Goal: Task Accomplishment & Management: Manage account settings

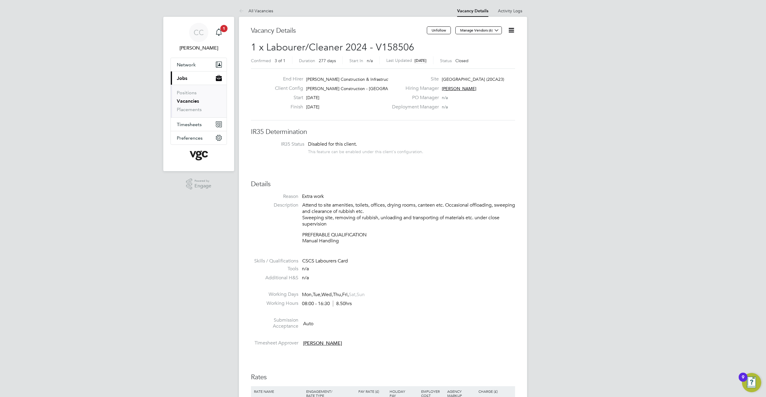
click at [193, 101] on link "Vacancies" at bounding box center [188, 101] width 22 height 6
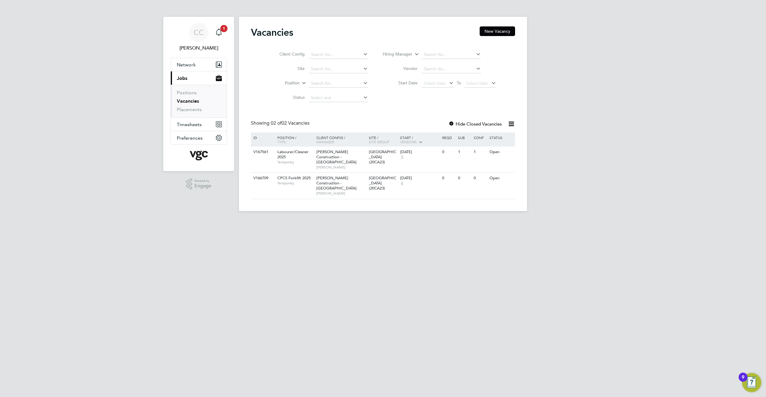
click at [452, 122] on div at bounding box center [451, 124] width 6 height 6
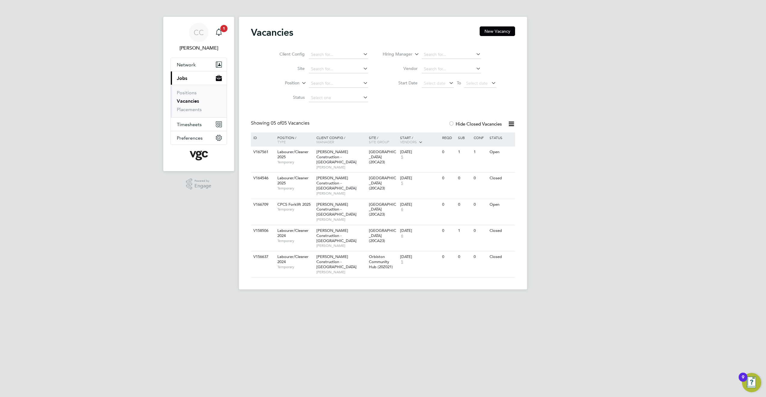
click at [453, 122] on div at bounding box center [451, 124] width 6 height 6
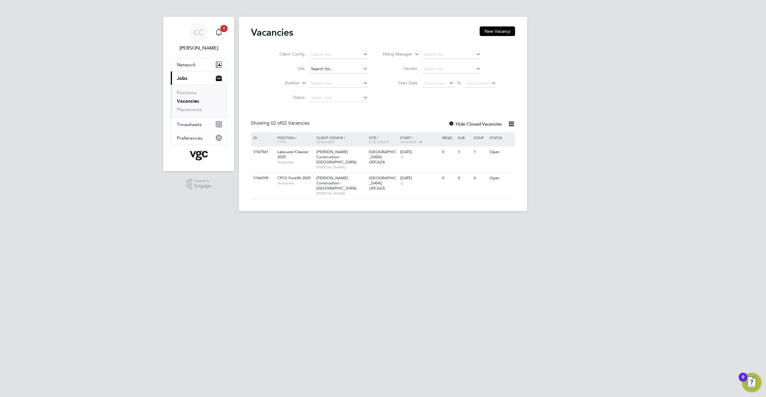
click at [325, 70] on input at bounding box center [338, 69] width 59 height 8
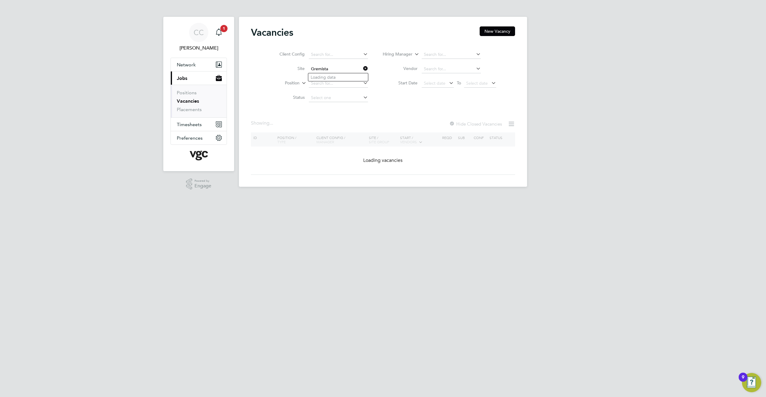
type input "(159OHD-Rugby Office Infrastructure)"
click at [362, 67] on icon at bounding box center [362, 68] width 0 height 8
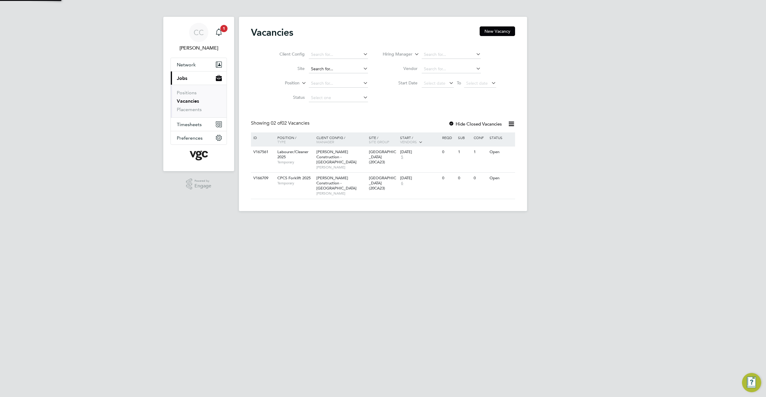
click at [337, 69] on input at bounding box center [338, 69] width 59 height 8
click at [340, 89] on li "Grem ista UGC (4L2008)" at bounding box center [339, 93] width 62 height 8
type input "Gremista UGC (4L2008)"
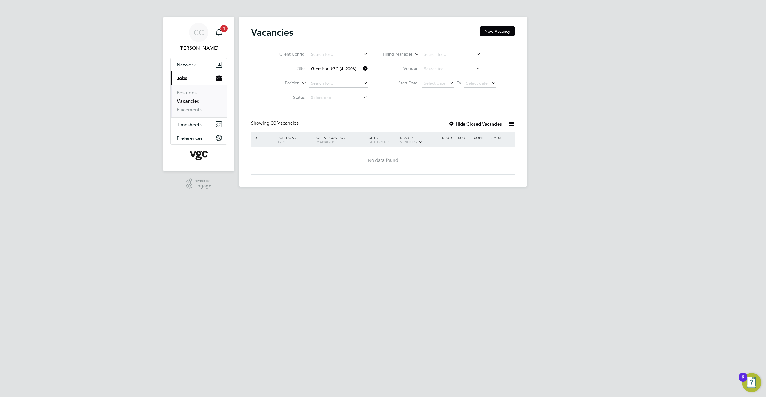
click at [382, 102] on div "Client Config Site Gremista UGC (4L2008) Position Status Hiring Manager Vendor …" at bounding box center [383, 74] width 264 height 61
click at [190, 93] on link "Positions" at bounding box center [187, 93] width 20 height 6
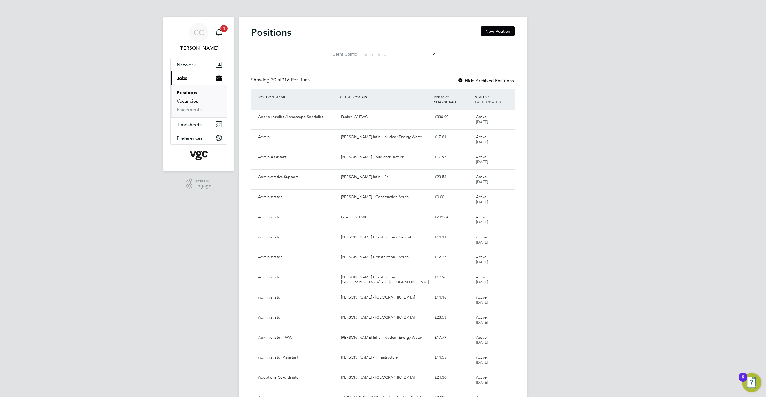
click at [193, 101] on link "Vacancies" at bounding box center [187, 101] width 21 height 6
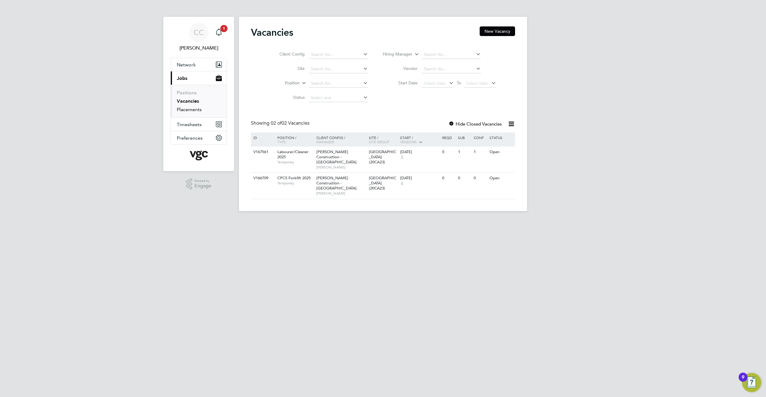
click at [195, 109] on link "Placements" at bounding box center [189, 110] width 25 height 6
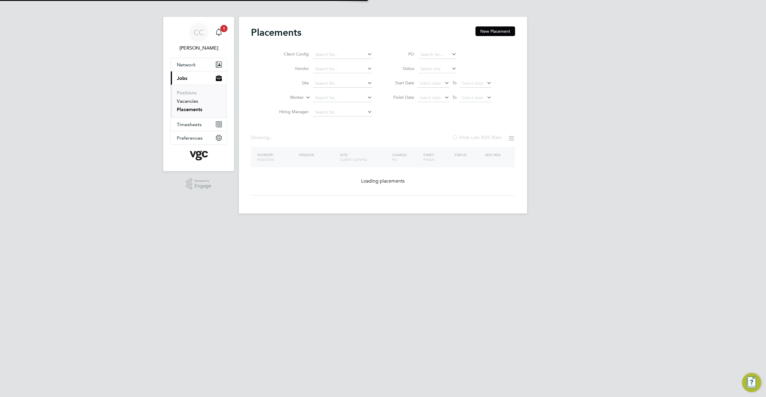
click at [194, 99] on link "Vacancies" at bounding box center [187, 101] width 21 height 6
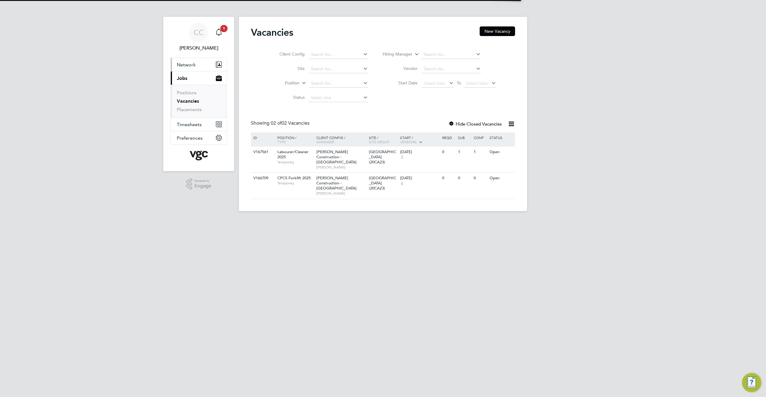
click at [191, 67] on span "Network" at bounding box center [186, 65] width 19 height 6
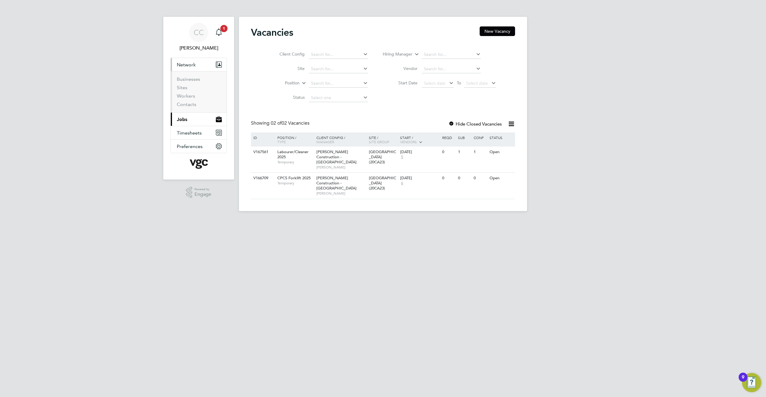
click at [187, 119] on button "Current page: Jobs" at bounding box center [199, 119] width 56 height 13
click at [329, 83] on input at bounding box center [338, 83] width 59 height 8
click at [362, 82] on icon at bounding box center [362, 83] width 0 height 8
click at [362, 83] on icon at bounding box center [362, 83] width 0 height 8
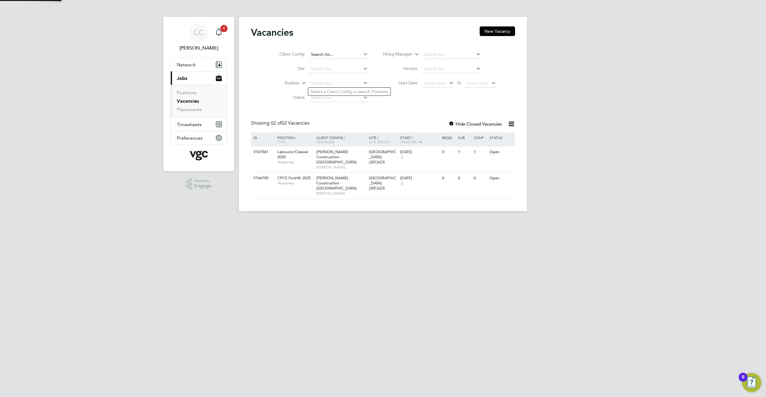
click at [316, 53] on input at bounding box center [338, 54] width 59 height 8
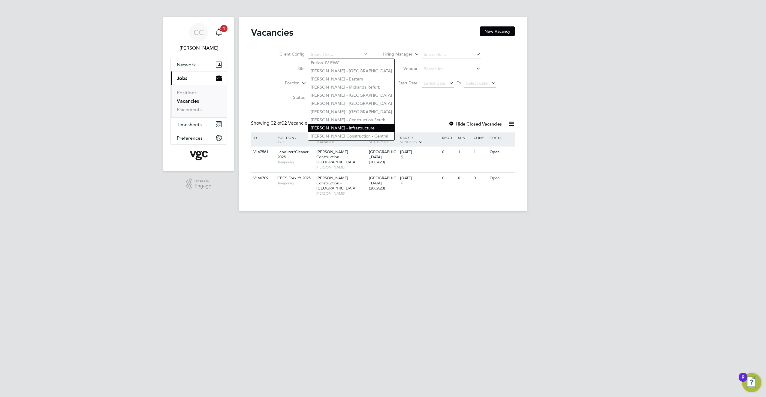
click at [345, 124] on li "[PERSON_NAME] - Infrastructure" at bounding box center [351, 128] width 86 height 8
type input "[PERSON_NAME] - Infrastructure"
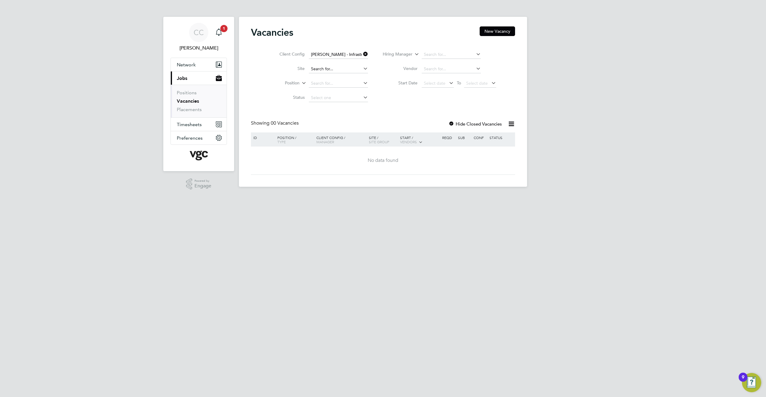
click at [341, 69] on input at bounding box center [338, 69] width 59 height 8
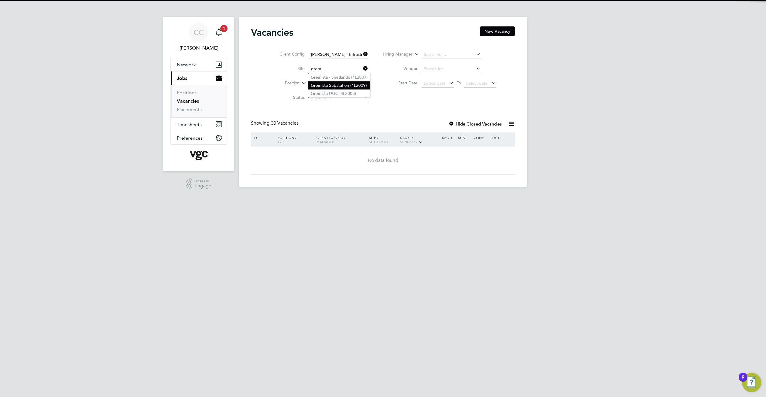
click at [341, 88] on li "Grem ista Substation (4L2009)" at bounding box center [339, 85] width 62 height 8
type input "Gremista Substation (4L2009)"
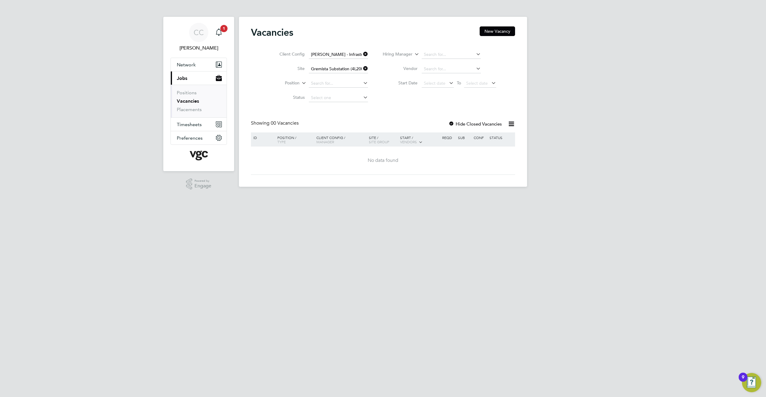
click at [362, 68] on icon at bounding box center [362, 68] width 0 height 8
click at [349, 68] on input at bounding box center [338, 69] width 59 height 8
click at [345, 95] on li "Grem ista UGC (4L2008)" at bounding box center [339, 93] width 62 height 8
type input "Gremista UGC (4L2008)"
click at [393, 98] on div "Client Config [PERSON_NAME] - Infrastructure Site Gremista UGC (4L2008) Positio…" at bounding box center [383, 74] width 264 height 61
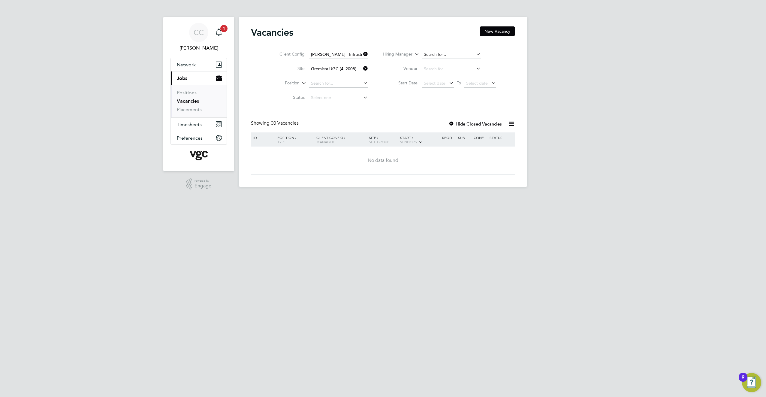
click at [436, 51] on li "Hiring Manager" at bounding box center [439, 54] width 128 height 14
click at [438, 57] on input at bounding box center [451, 54] width 59 height 8
type input "[PERSON_NAME]"
click at [487, 54] on li "Hiring Manager [PERSON_NAME]" at bounding box center [439, 54] width 128 height 14
click at [494, 31] on button "New Vacancy" at bounding box center [497, 31] width 35 height 10
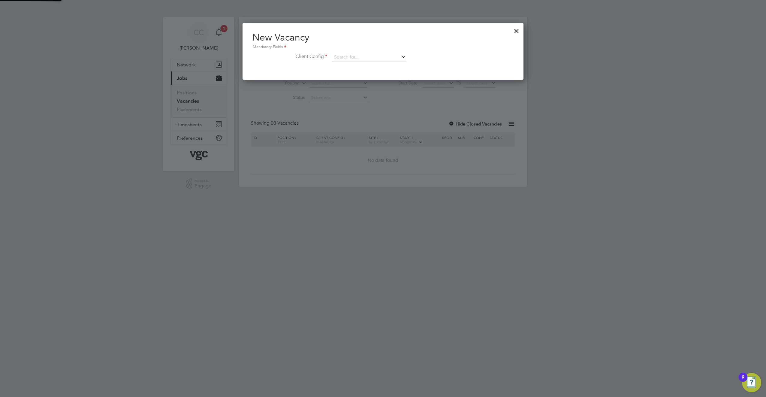
scroll to position [57, 281]
click at [349, 54] on input at bounding box center [369, 57] width 74 height 9
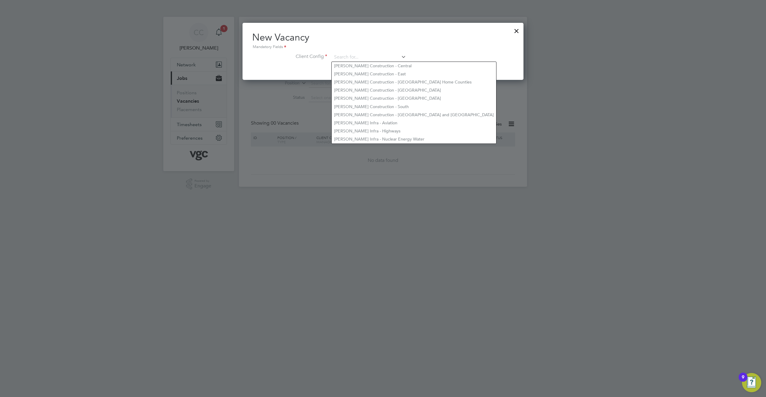
click at [513, 44] on div "Mandatory Fields" at bounding box center [383, 47] width 262 height 7
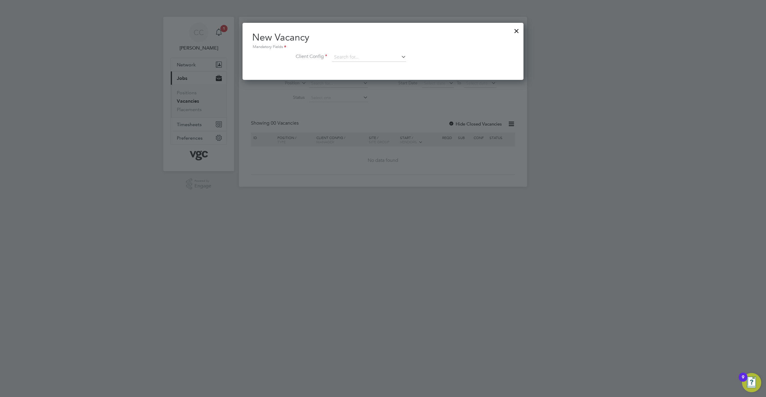
click at [518, 29] on div at bounding box center [516, 29] width 11 height 11
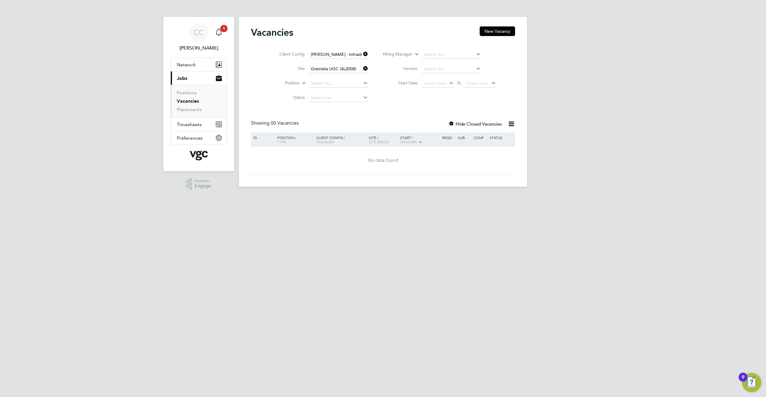
drag, startPoint x: 366, startPoint y: 68, endPoint x: 364, endPoint y: 58, distance: 10.1
click at [362, 68] on icon at bounding box center [362, 68] width 0 height 8
click at [362, 54] on icon at bounding box center [362, 54] width 0 height 8
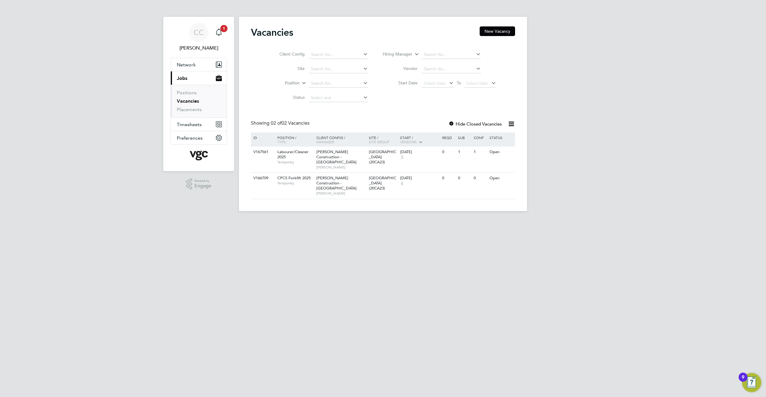
click at [513, 123] on icon at bounding box center [512, 124] width 8 height 8
click at [453, 123] on div at bounding box center [451, 124] width 6 height 6
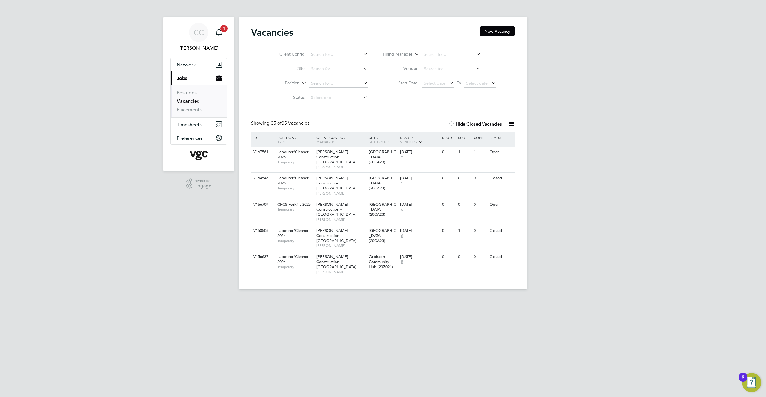
click at [450, 124] on div at bounding box center [451, 124] width 6 height 6
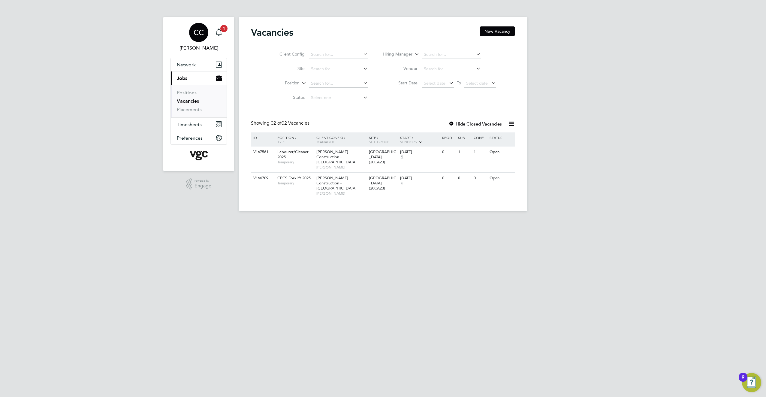
click at [194, 47] on span "[PERSON_NAME]" at bounding box center [198, 47] width 56 height 7
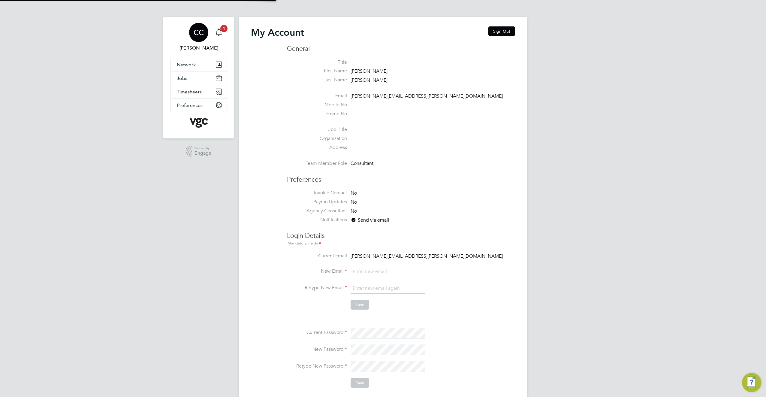
type input "[PERSON_NAME][EMAIL_ADDRESS][PERSON_NAME][DOMAIN_NAME]"
click at [221, 34] on icon "Main navigation" at bounding box center [219, 32] width 6 height 6
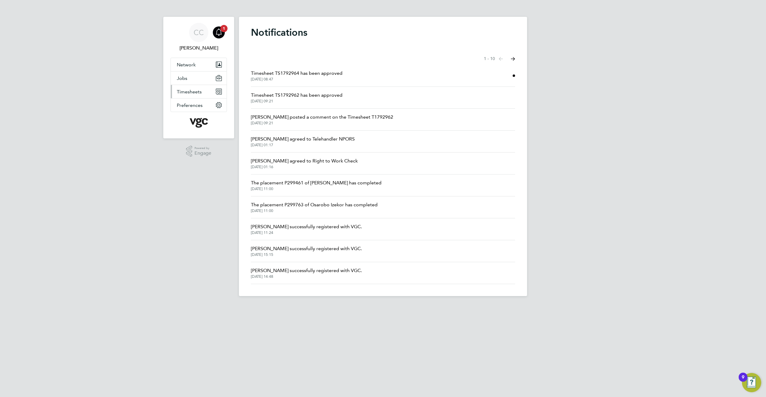
click at [195, 93] on span "Timesheets" at bounding box center [189, 92] width 25 height 6
click at [190, 80] on button "Jobs" at bounding box center [199, 77] width 56 height 13
click at [193, 100] on link "Vacancies" at bounding box center [187, 101] width 21 height 6
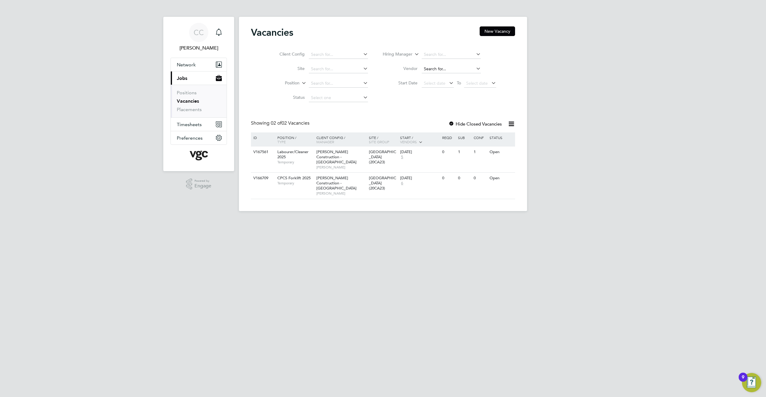
click at [433, 67] on input at bounding box center [451, 69] width 59 height 8
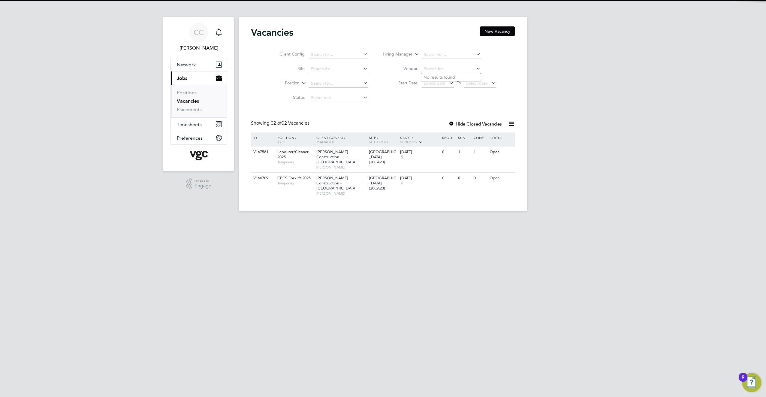
click at [387, 113] on div "Vacancies New Vacancy Client Config Site Position Status Hiring Manager Vendor …" at bounding box center [383, 112] width 264 height 173
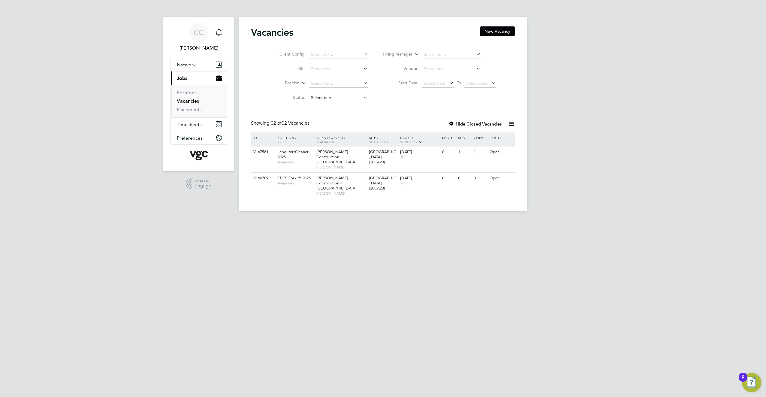
click at [326, 101] on div "Vacancies New Vacancy Client Config Site Position Status Hiring Manager Vendor …" at bounding box center [383, 114] width 288 height 194
click at [390, 110] on div "Vacancies New Vacancy Client Config Site Position Status Hiring Manager Vendor …" at bounding box center [383, 112] width 264 height 173
click at [193, 79] on button "Current page: Jobs" at bounding box center [199, 77] width 56 height 13
click at [195, 62] on span "Network" at bounding box center [186, 65] width 19 height 6
click at [190, 62] on span "Network" at bounding box center [186, 65] width 19 height 6
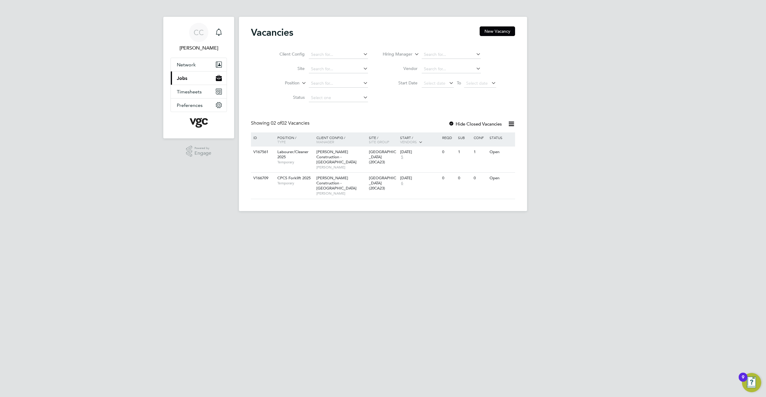
click at [188, 80] on button "Current page: Jobs" at bounding box center [199, 77] width 56 height 13
click at [326, 53] on input at bounding box center [338, 54] width 59 height 8
click at [324, 56] on input at bounding box center [338, 54] width 59 height 8
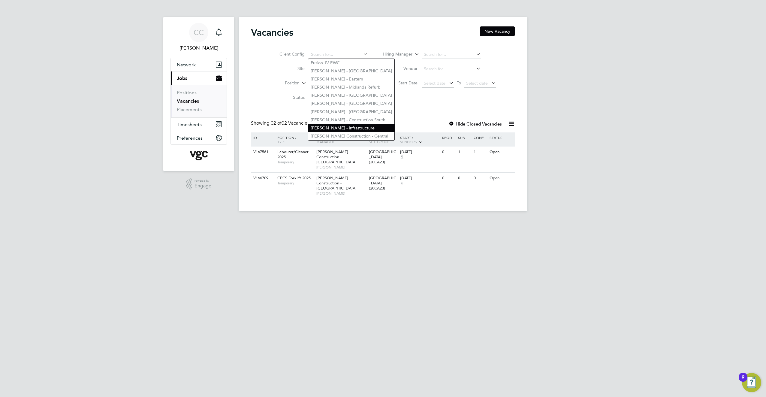
click at [350, 126] on li "[PERSON_NAME] - Infrastructure" at bounding box center [351, 128] width 86 height 8
type input "[PERSON_NAME] - Infrastructure"
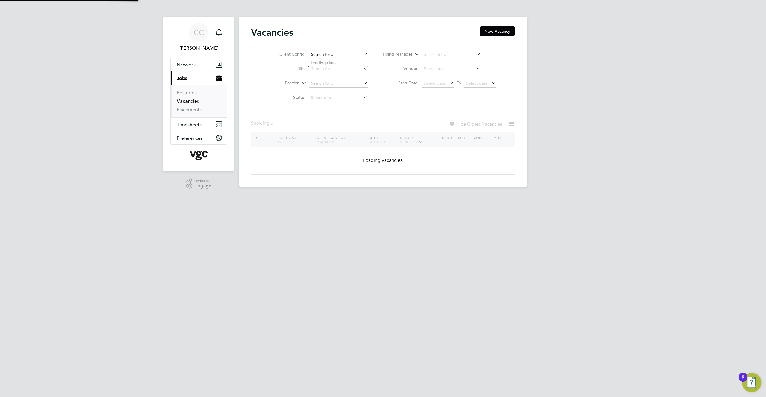
click at [328, 55] on input at bounding box center [338, 54] width 59 height 8
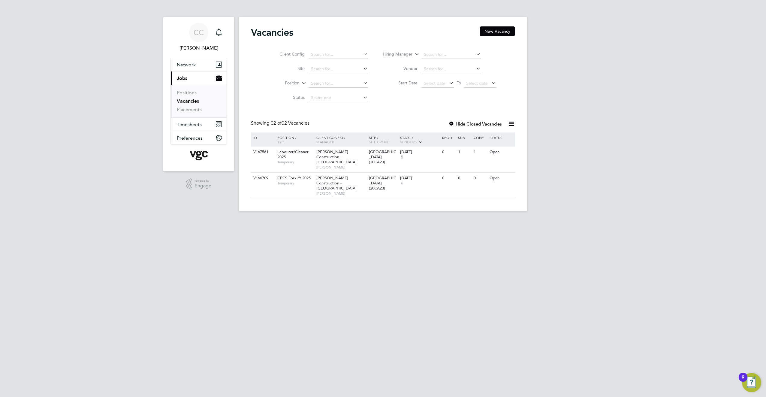
click at [348, 125] on div "Vacancies New Vacancy Client Config Site Position Status Hiring Manager Vendor …" at bounding box center [383, 114] width 288 height 194
drag, startPoint x: 341, startPoint y: 47, endPoint x: 341, endPoint y: 55, distance: 7.8
click at [341, 55] on div "Client Config Site Position Status Hiring Manager Vendor Start Date Select date…" at bounding box center [383, 74] width 264 height 61
click at [341, 55] on input at bounding box center [338, 54] width 59 height 8
click at [357, 126] on li "[PERSON_NAME] - Infrastructure" at bounding box center [351, 128] width 86 height 8
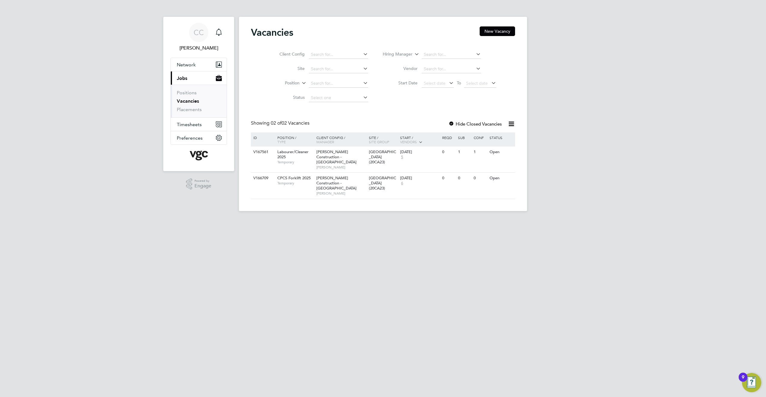
type input "[PERSON_NAME] - Infrastructure"
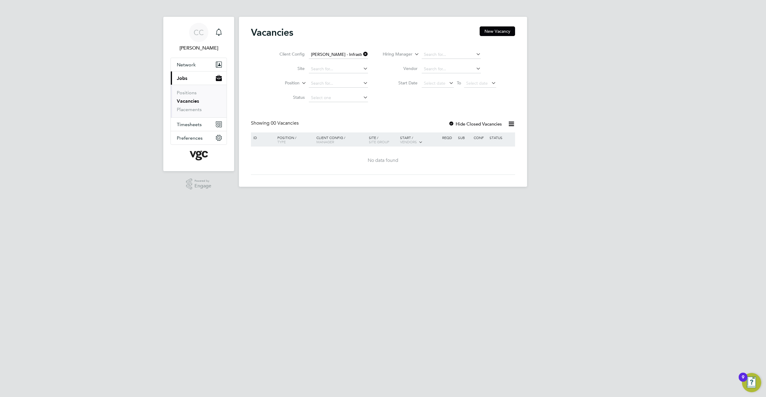
drag, startPoint x: 385, startPoint y: 88, endPoint x: 368, endPoint y: 60, distance: 33.2
click at [385, 89] on li "Start Date Select date To Select date" at bounding box center [439, 83] width 128 height 14
click at [362, 53] on icon at bounding box center [362, 54] width 0 height 8
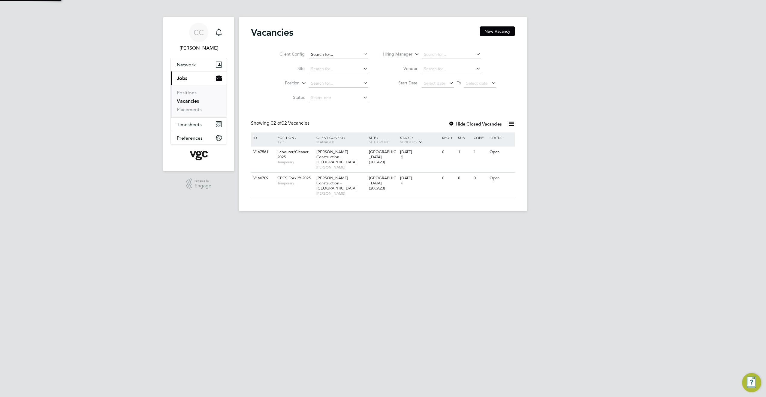
click at [344, 56] on input at bounding box center [338, 54] width 59 height 8
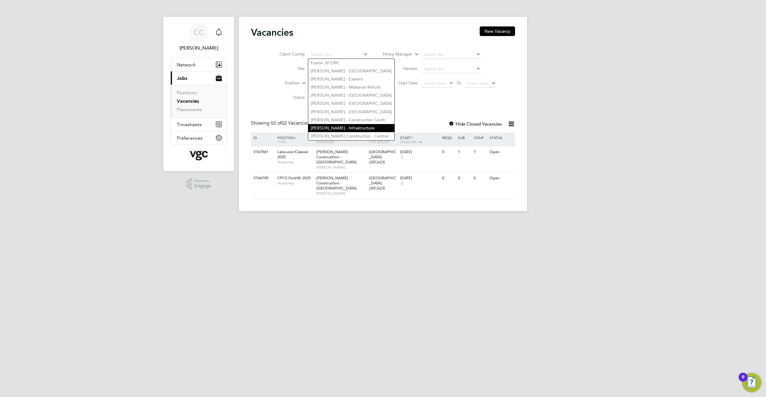
click at [347, 125] on li "[PERSON_NAME] - Infrastructure" at bounding box center [351, 128] width 86 height 8
type input "[PERSON_NAME] - Infrastructure"
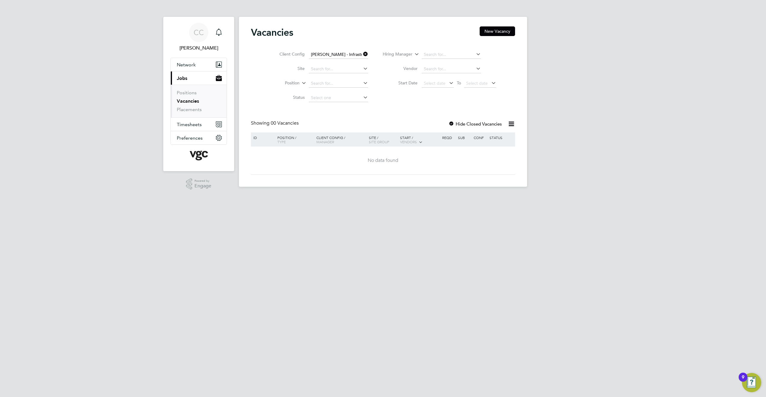
click at [362, 54] on icon at bounding box center [362, 54] width 0 height 8
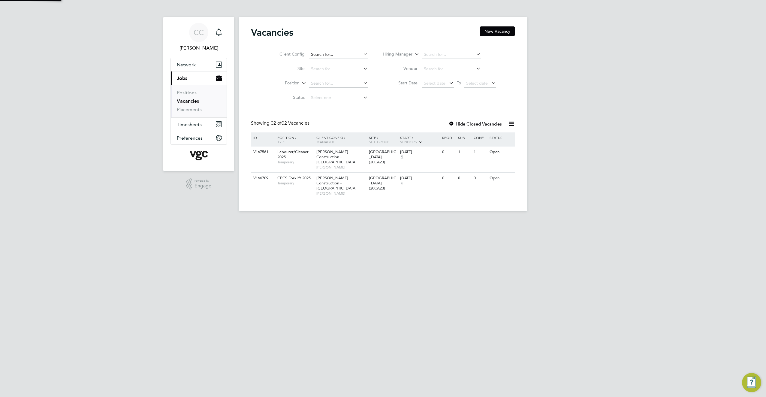
click at [349, 55] on input at bounding box center [338, 54] width 59 height 8
type input "[PERSON_NAME] Infras"
click at [324, 52] on input at bounding box center [338, 54] width 59 height 8
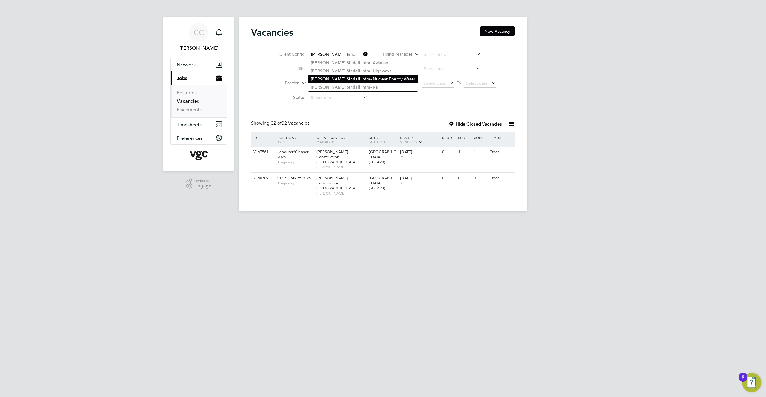
click at [367, 78] on li "[PERSON_NAME] Infra - Nuclear Energy Water" at bounding box center [362, 79] width 109 height 8
type input "[PERSON_NAME] Infra - Nuclear Energy Water"
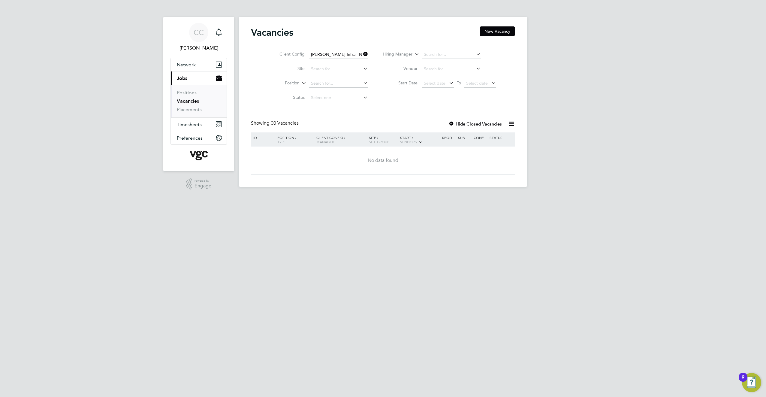
click at [362, 68] on icon at bounding box center [362, 68] width 0 height 8
click at [342, 92] on li "Gremista UGC (4L2008)" at bounding box center [338, 93] width 61 height 8
type input "Gremista UGC (4L2008)"
click at [362, 68] on icon at bounding box center [362, 68] width 0 height 8
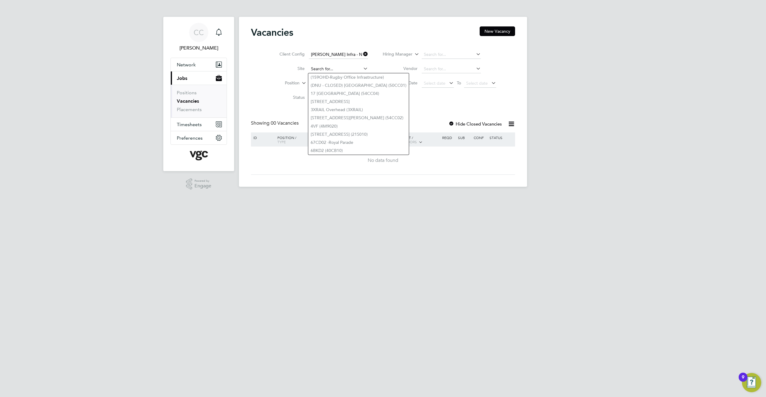
click at [336, 71] on input at bounding box center [338, 69] width 59 height 8
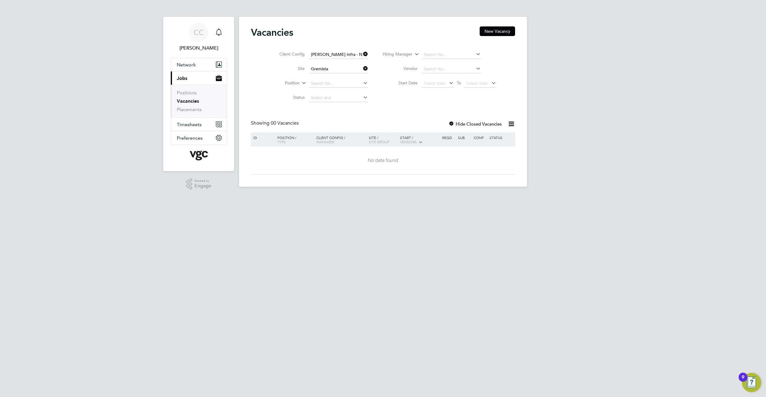
click at [339, 77] on li "Gremista - Shetlands (4L2007)" at bounding box center [338, 77] width 61 height 8
type input "Gremista - Shetlands (4L2007)"
click at [451, 122] on div at bounding box center [451, 124] width 6 height 6
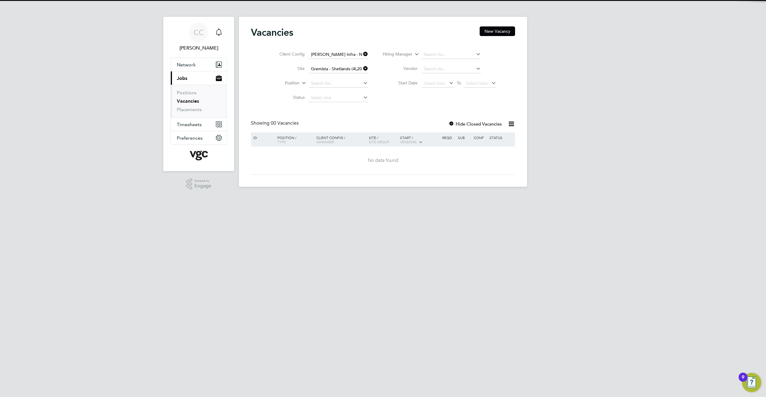
click at [451, 122] on div at bounding box center [451, 124] width 6 height 6
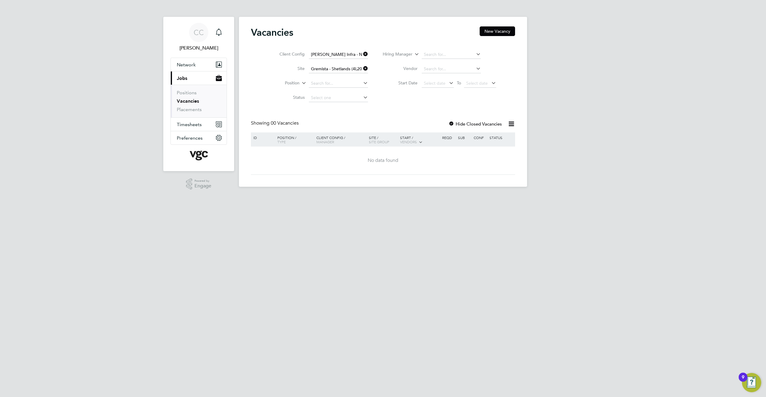
click at [362, 54] on icon at bounding box center [362, 54] width 0 height 8
click at [362, 68] on icon at bounding box center [362, 68] width 0 height 8
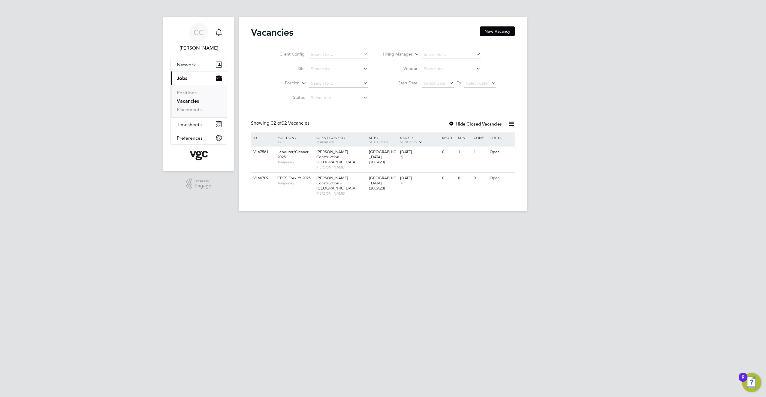
click at [185, 79] on span "Jobs" at bounding box center [182, 78] width 11 height 6
click at [188, 77] on button "Current page: Jobs" at bounding box center [199, 77] width 56 height 13
click at [192, 102] on link "Vacancies" at bounding box center [188, 101] width 22 height 6
drag, startPoint x: 176, startPoint y: 80, endPoint x: 192, endPoint y: 99, distance: 24.3
click at [176, 80] on button "Current page: Jobs" at bounding box center [199, 77] width 56 height 13
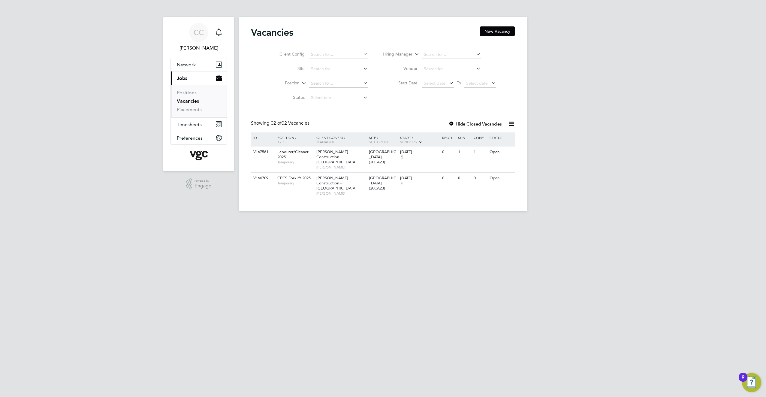
click at [186, 79] on span "Jobs" at bounding box center [182, 78] width 11 height 6
click at [183, 95] on link "Positions" at bounding box center [187, 93] width 20 height 6
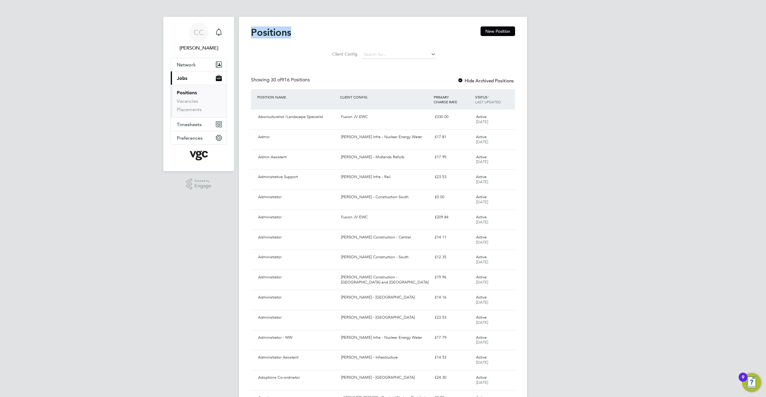
drag, startPoint x: 250, startPoint y: 33, endPoint x: 293, endPoint y: 33, distance: 42.9
click at [293, 33] on div "Positions New Position Client Config Showing 30 of 916 Positions Hide Archived …" at bounding box center [383, 394] width 288 height 754
click at [293, 33] on div "Positions New Position" at bounding box center [383, 35] width 264 height 18
drag, startPoint x: 291, startPoint y: 33, endPoint x: 257, endPoint y: 35, distance: 34.2
click at [257, 35] on div "Positions New Position" at bounding box center [383, 35] width 264 height 18
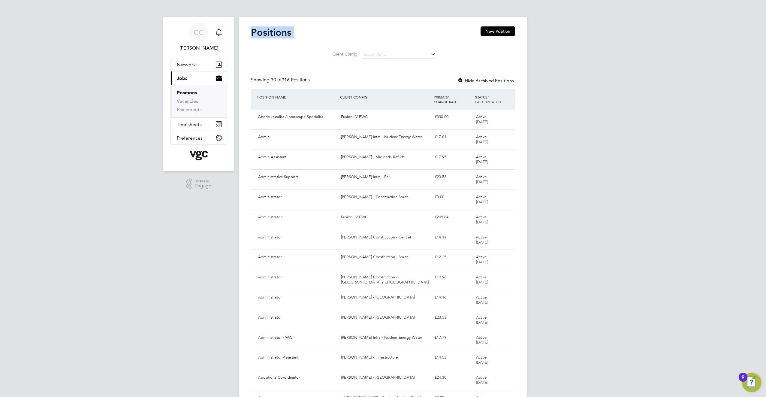
click at [256, 34] on h2 "Positions" at bounding box center [271, 32] width 40 height 12
drag, startPoint x: 251, startPoint y: 32, endPoint x: 296, endPoint y: 36, distance: 44.9
click at [296, 36] on div "Positions New Position" at bounding box center [383, 35] width 264 height 18
drag, startPoint x: 296, startPoint y: 36, endPoint x: 291, endPoint y: 36, distance: 4.2
click at [294, 35] on div "Positions New Position" at bounding box center [383, 35] width 264 height 18
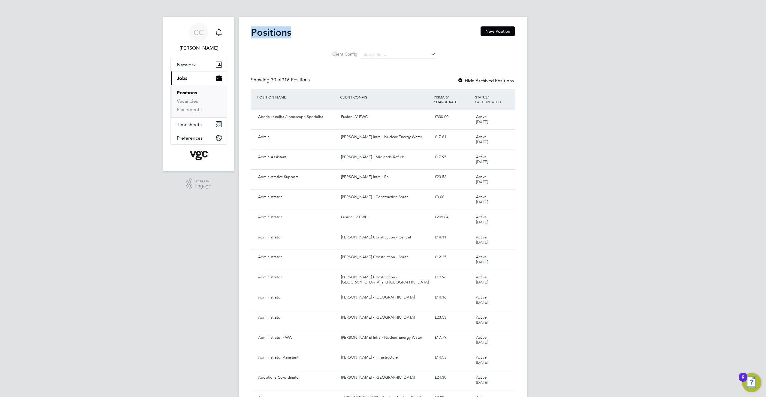
drag, startPoint x: 291, startPoint y: 37, endPoint x: 249, endPoint y: 35, distance: 41.5
click at [249, 35] on div "Positions New Position Client Config Showing 30 of 916 Positions Hide Archived …" at bounding box center [383, 394] width 288 height 754
drag, startPoint x: 249, startPoint y: 35, endPoint x: 290, endPoint y: 32, distance: 40.6
click at [290, 32] on div "Positions New Position Client Config Showing 30 of 916 Positions Hide Archived …" at bounding box center [383, 394] width 288 height 754
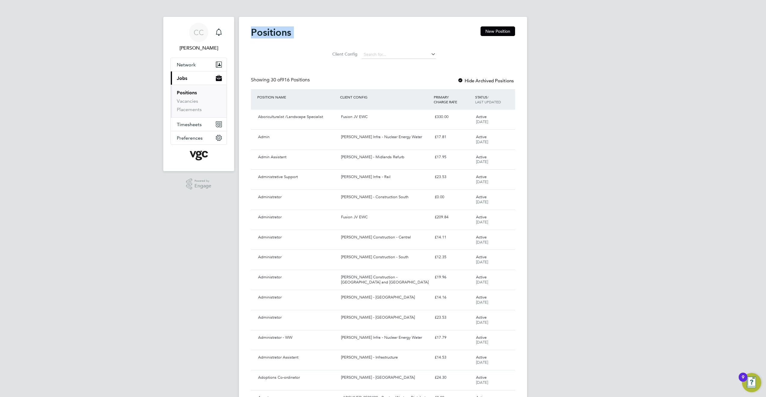
click at [290, 32] on h2 "Positions" at bounding box center [271, 32] width 40 height 12
click at [187, 101] on link "Vacancies" at bounding box center [187, 101] width 21 height 6
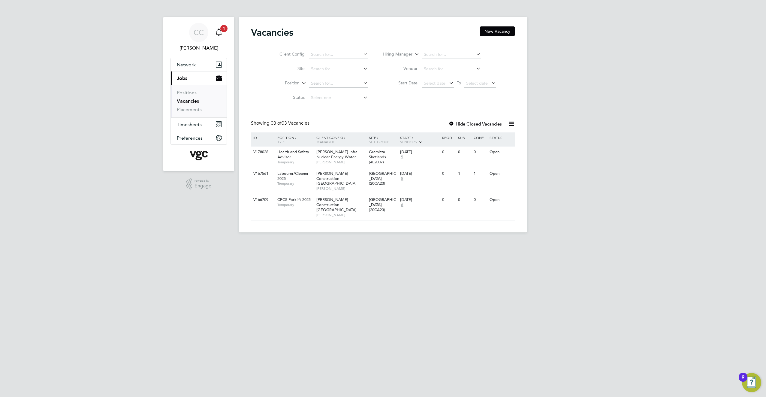
click at [223, 36] on div "Main navigation" at bounding box center [219, 32] width 12 height 12
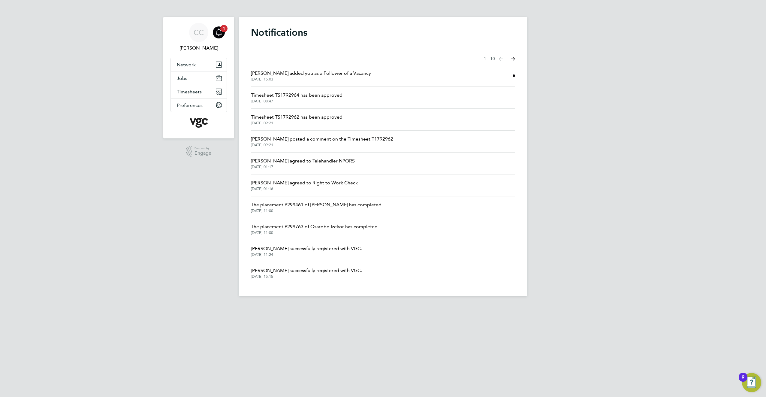
click at [326, 79] on span "11 Aug 2025, 15:03" at bounding box center [311, 79] width 120 height 5
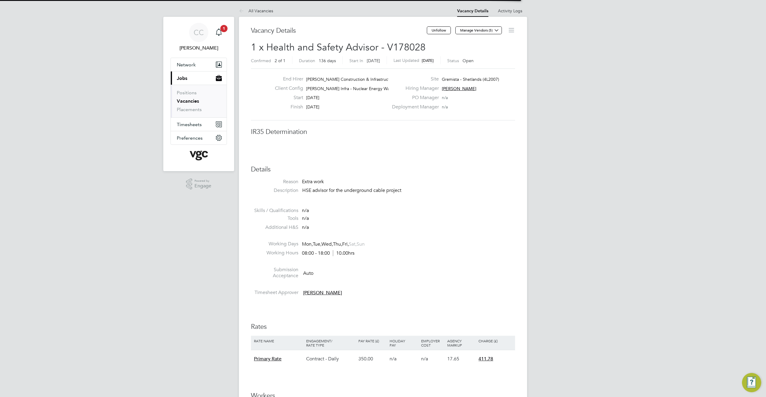
scroll to position [18, 53]
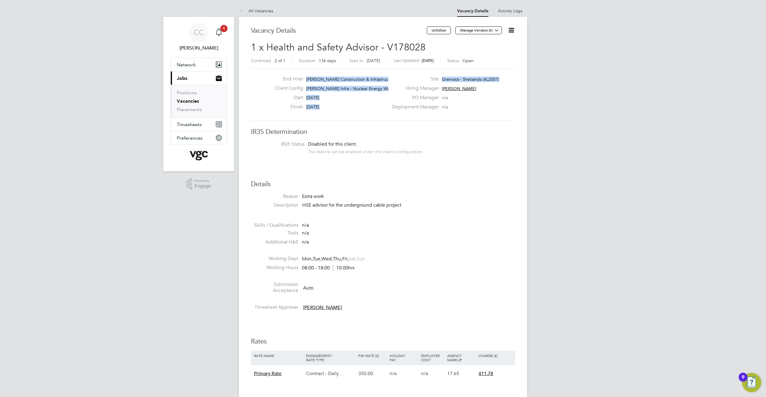
drag, startPoint x: 306, startPoint y: 78, endPoint x: 499, endPoint y: 81, distance: 192.7
click at [499, 81] on div "End Hirer Morgan Sindall Construction & Infrastruct… Client Config Morgan Sinda…" at bounding box center [383, 94] width 269 height 37
click at [499, 81] on div "Site Gremista - Shetlands (4L2007)" at bounding box center [452, 80] width 129 height 9
drag, startPoint x: 452, startPoint y: 107, endPoint x: 308, endPoint y: 75, distance: 147.8
click at [308, 75] on div "End Hirer Morgan Sindall Construction & Infrastruct… Client Config Morgan Sinda…" at bounding box center [383, 94] width 264 height 52
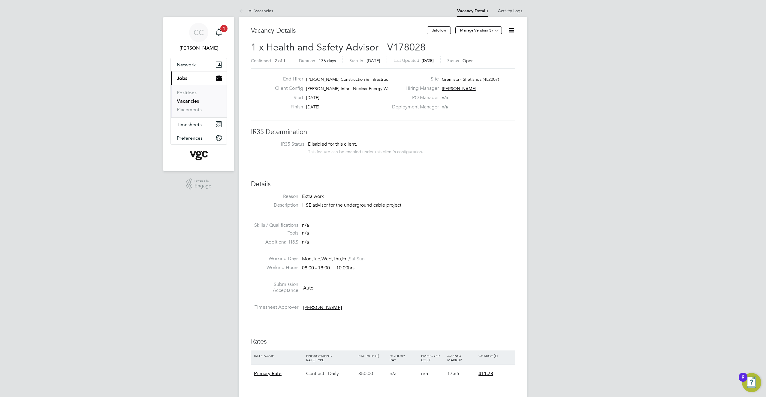
click at [308, 75] on div "End Hirer Morgan Sindall Construction & Infrastruct… Client Config Morgan Sinda…" at bounding box center [383, 94] width 264 height 52
drag, startPoint x: 305, startPoint y: 78, endPoint x: 449, endPoint y: 105, distance: 146.6
click at [449, 105] on div "End Hirer Morgan Sindall Construction & Infrastruct… Client Config Morgan Sinda…" at bounding box center [383, 94] width 269 height 37
click at [449, 105] on div "Deployment Manager n/a" at bounding box center [452, 108] width 129 height 9
click at [511, 29] on icon at bounding box center [512, 30] width 8 height 8
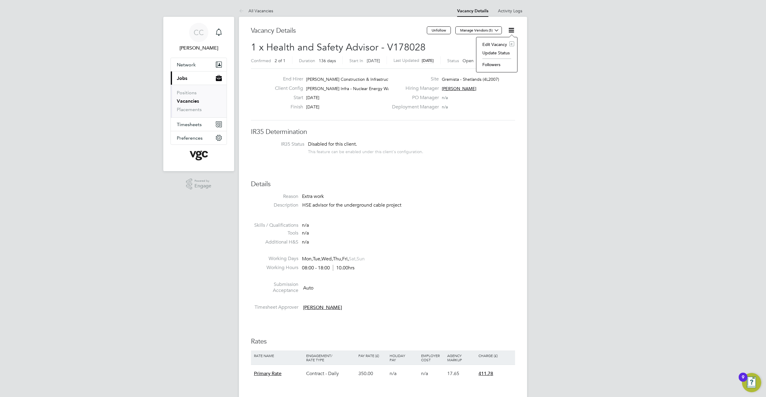
click at [500, 44] on li "Edit Vacancy e" at bounding box center [496, 44] width 35 height 8
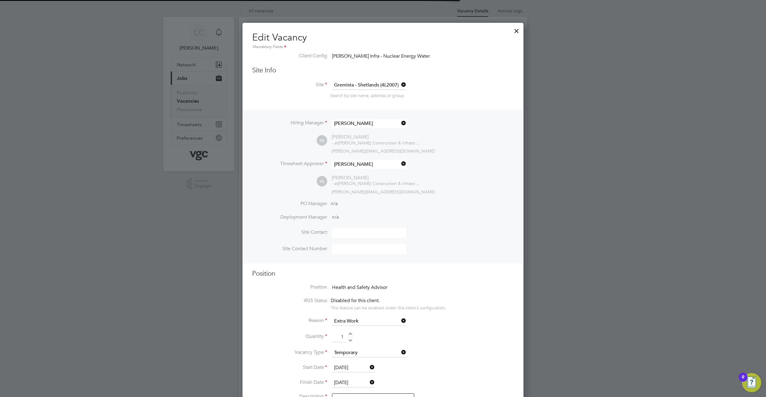
scroll to position [18, 42]
click at [400, 85] on icon at bounding box center [400, 84] width 0 height 8
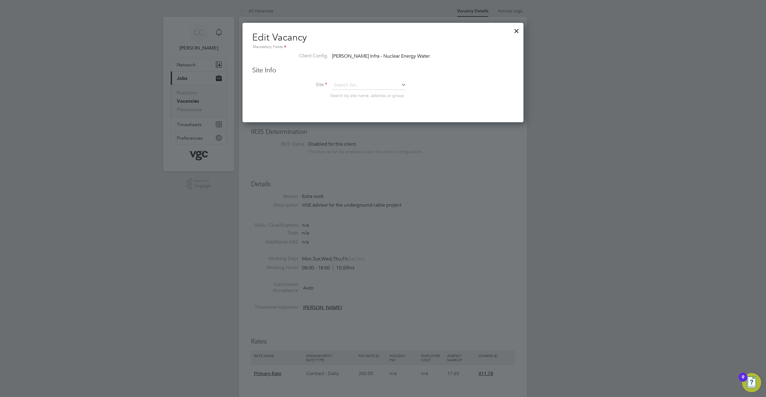
scroll to position [100, 281]
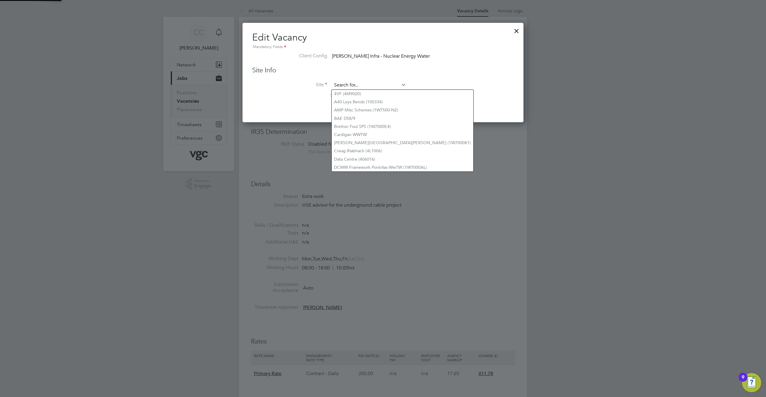
click at [371, 86] on input at bounding box center [369, 85] width 74 height 9
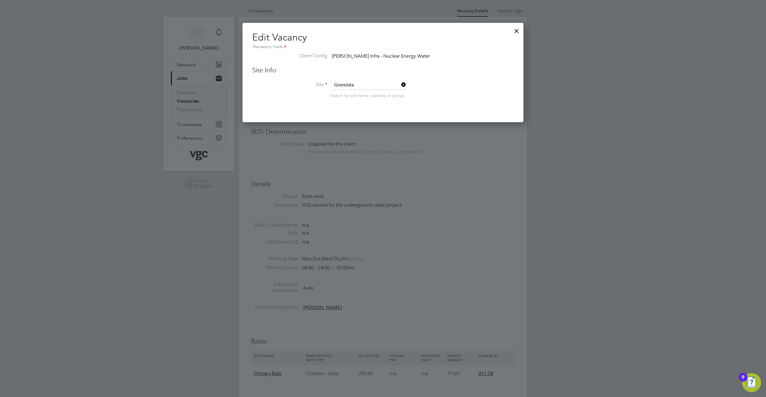
click at [365, 108] on li "Gremista UGC (4L2008)" at bounding box center [369, 110] width 75 height 8
type input "Gremista UGC (4L2008)"
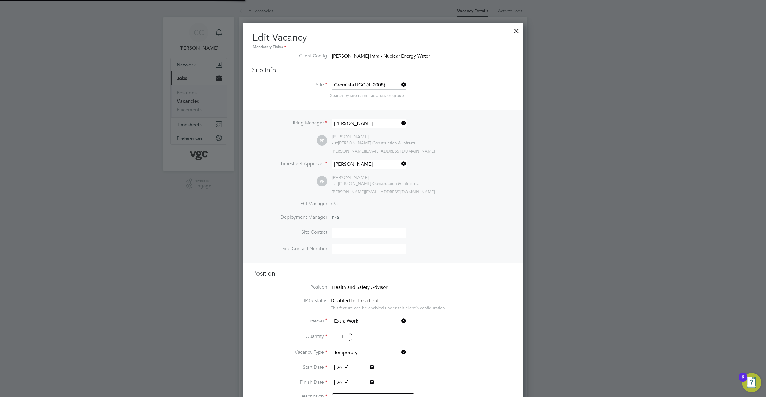
scroll to position [18, 42]
click at [450, 103] on li "Site Gremista UGC (4L2008) Search by site name, address or group" at bounding box center [383, 95] width 262 height 29
click at [451, 146] on div "PE Peter Ettrick - at Morgan Sindall Construction & Infrastructure Ltd peter.et…" at bounding box center [415, 144] width 197 height 20
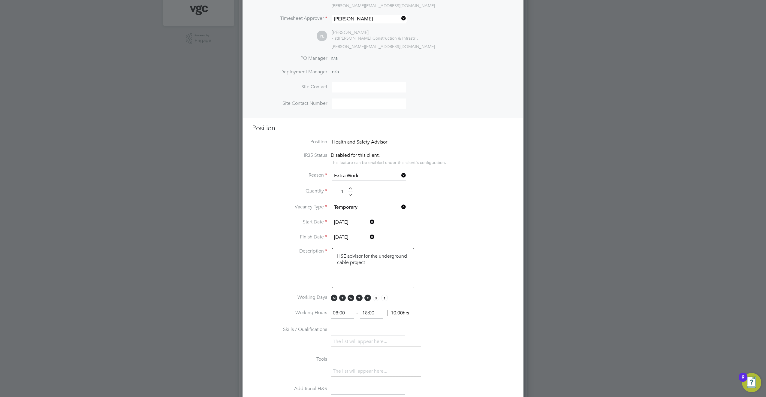
scroll to position [180, 0]
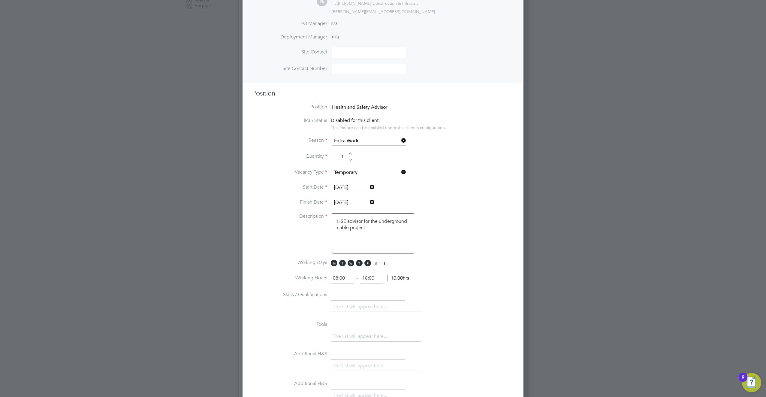
click at [363, 186] on input "18 Aug 2025" at bounding box center [353, 187] width 43 height 9
click at [342, 142] on span "25" at bounding box center [341, 136] width 11 height 11
type input "25 Aug 2025"
click at [363, 186] on input "25 Aug 2025" at bounding box center [353, 187] width 43 height 9
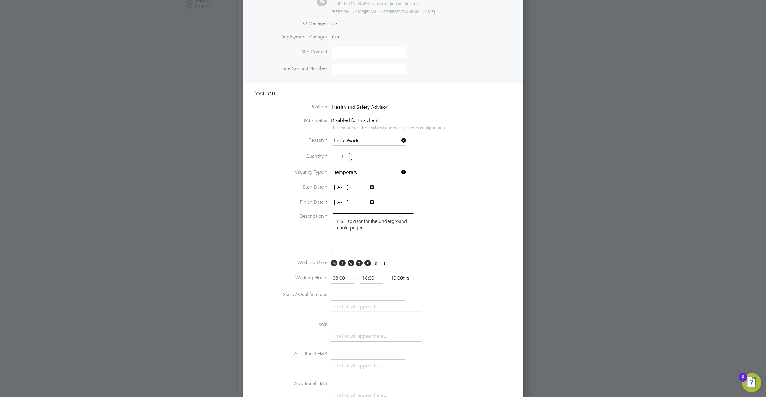
scroll to position [234, 0]
click at [453, 170] on li "Vacancy Type Temporary" at bounding box center [383, 175] width 262 height 15
click at [450, 246] on li "Description HSE advisor for the underground cable project" at bounding box center [383, 236] width 262 height 46
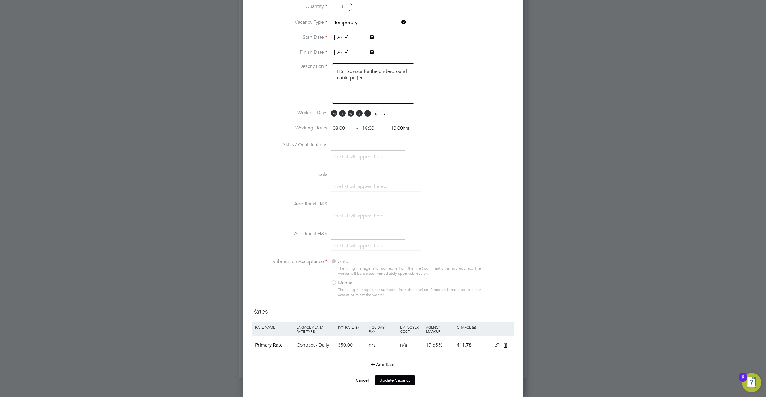
scroll to position [330, 0]
click at [496, 344] on icon at bounding box center [497, 345] width 8 height 5
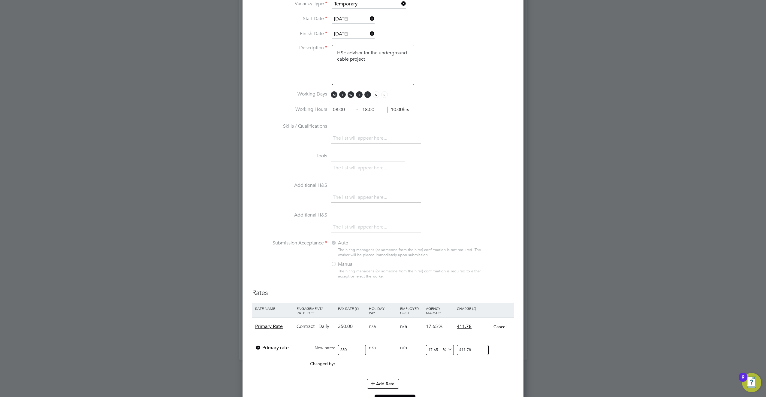
scroll to position [368, 0]
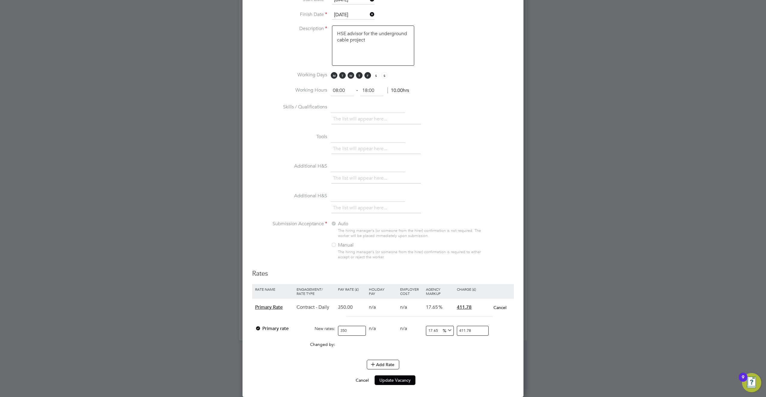
click at [471, 330] on input "411.78" at bounding box center [473, 331] width 32 height 10
type input "17.62857142857143"
type input "411.7"
type input "17.428571428571427"
type input "411"
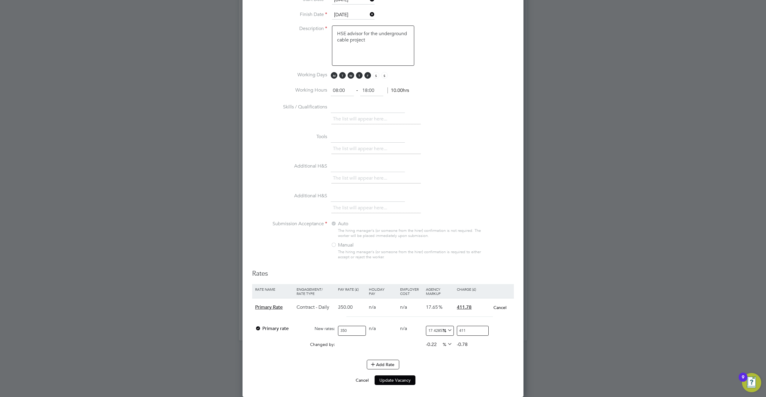
type input "-88.28571428571429"
type input "41"
type input "-98.85714285714286"
type input "4"
type input "-98.57142857142857"
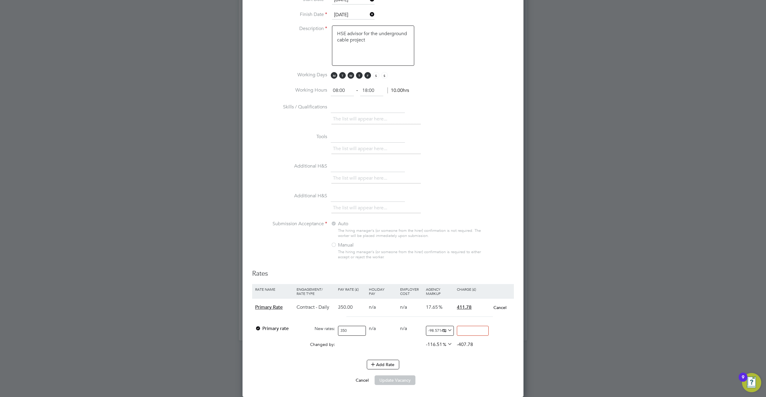
type input "5"
type input "-85.14285714285714"
type input "52"
type input "51.142857142857146"
type input "529"
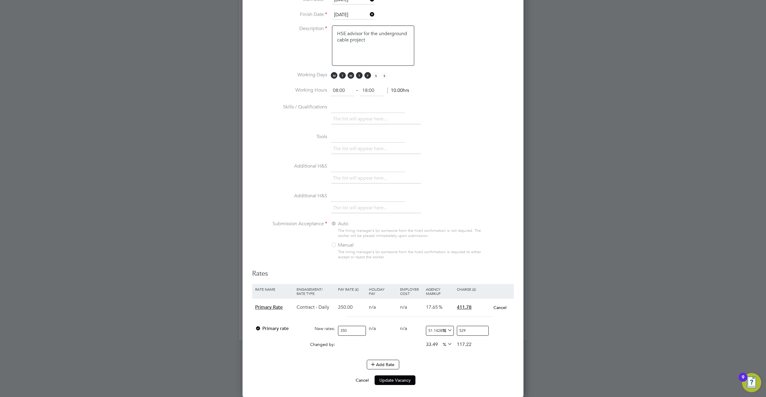
click at [485, 357] on li "Rate Name Engagement/ Rate Type Pay Rate (£) Holiday Pay Employer Cost Agency M…" at bounding box center [383, 322] width 262 height 76
click at [463, 367] on div "Add Rate" at bounding box center [383, 365] width 262 height 10
click at [464, 362] on div "Add Rate" at bounding box center [383, 365] width 262 height 10
click at [398, 378] on button "Update Vacancy" at bounding box center [395, 380] width 41 height 10
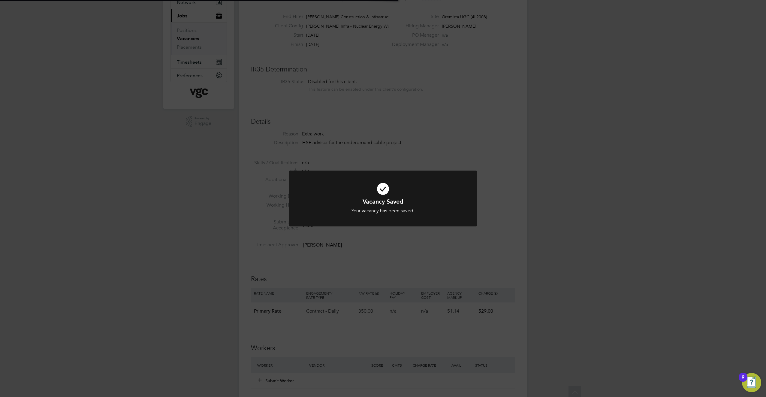
scroll to position [0, 0]
click at [431, 224] on div at bounding box center [383, 198] width 188 height 56
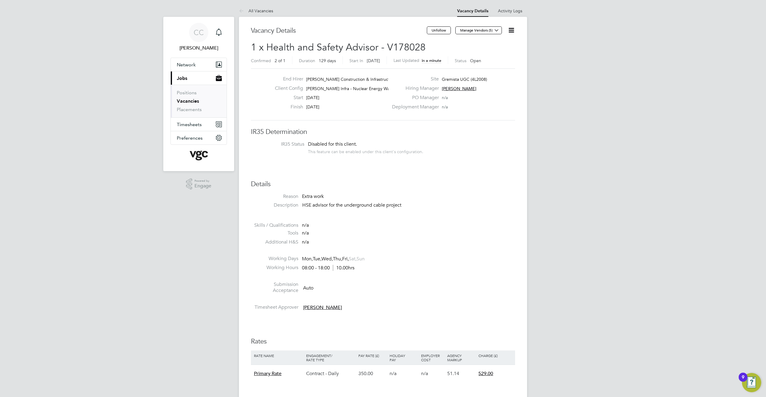
click at [459, 263] on li "Working Days Mon, Tue, Wed, Thu, Fri, Sat, Sun" at bounding box center [383, 259] width 264 height 9
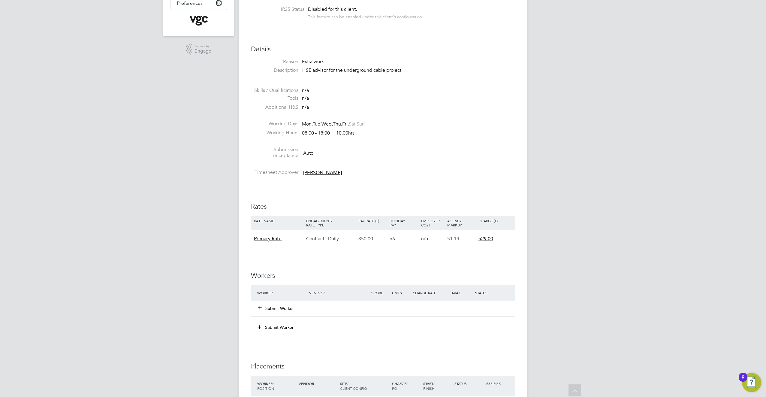
scroll to position [134, 0]
drag, startPoint x: 373, startPoint y: 240, endPoint x: 358, endPoint y: 239, distance: 15.0
click at [358, 239] on div "350.00" at bounding box center [372, 239] width 31 height 17
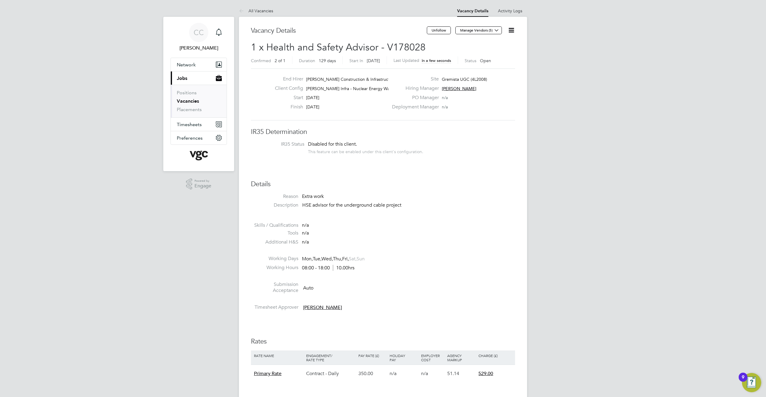
click at [512, 32] on icon at bounding box center [512, 30] width 8 height 8
click at [500, 44] on li "Edit Vacancy e" at bounding box center [496, 44] width 35 height 8
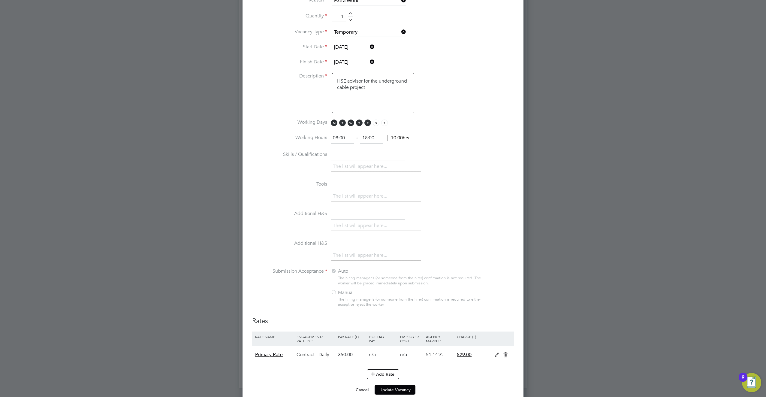
scroll to position [330, 0]
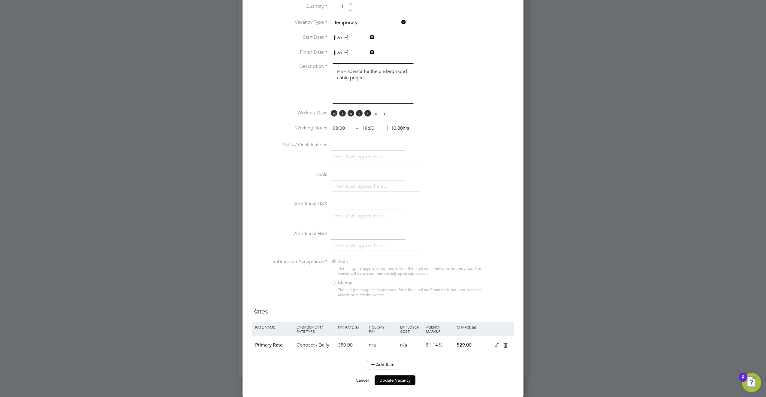
click at [499, 345] on icon at bounding box center [497, 345] width 8 height 5
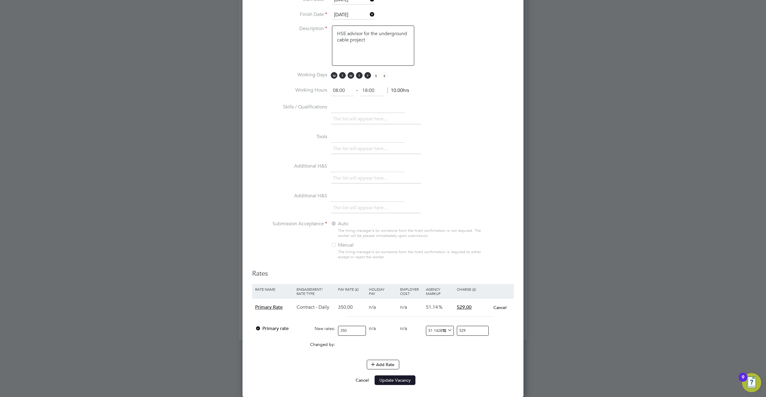
click at [392, 380] on button "Update Vacancy" at bounding box center [395, 380] width 41 height 10
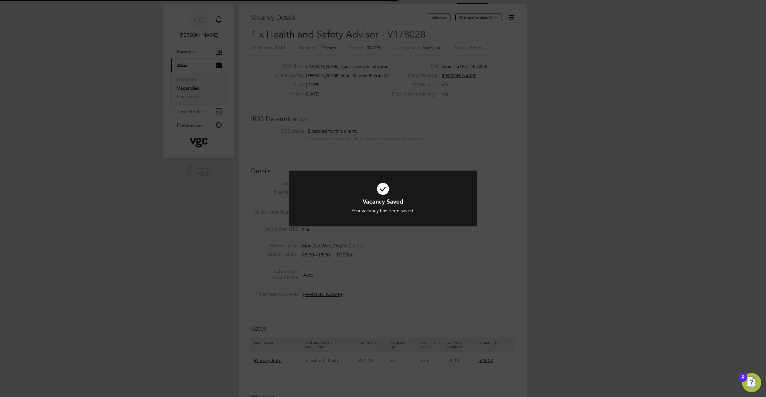
scroll to position [0, 0]
click at [481, 239] on div "Vacancy Saved Your vacancy has been saved. Cancel Okay" at bounding box center [383, 198] width 766 height 397
